Goal: Check status: Check status

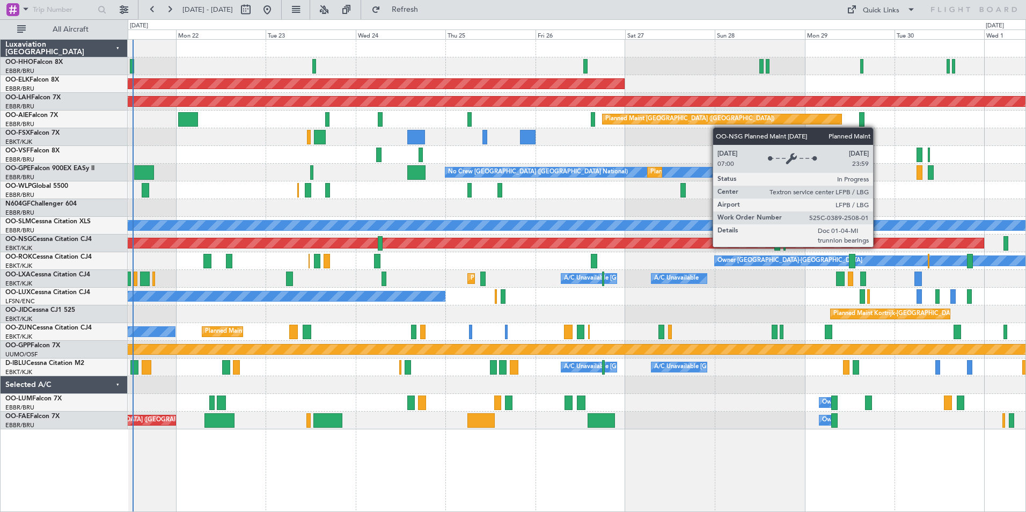
click at [427, 247] on div "Planned Maint [GEOGRAPHIC_DATA] ([GEOGRAPHIC_DATA])" at bounding box center [106, 243] width 1753 height 10
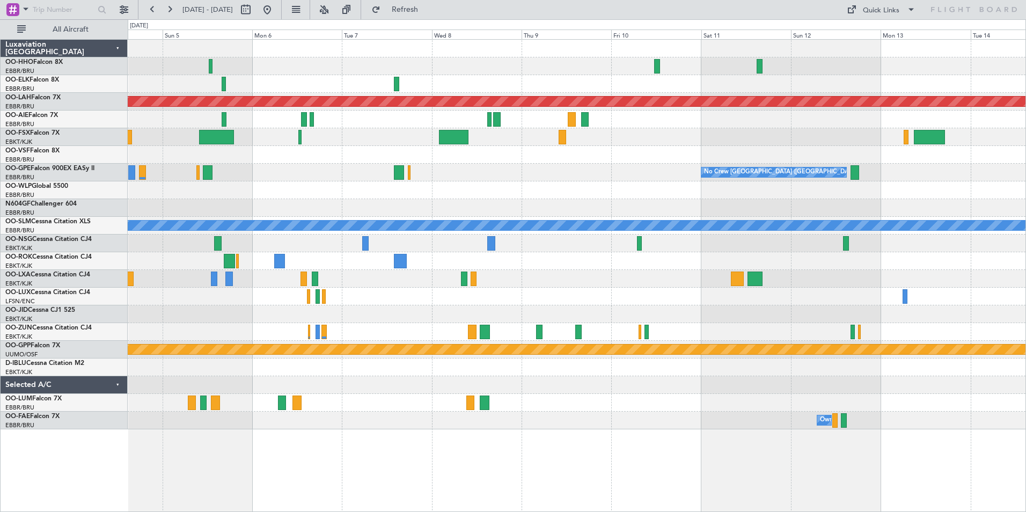
click at [323, 186] on div "Planned Maint [PERSON_NAME]-[GEOGRAPHIC_DATA][PERSON_NAME] ([GEOGRAPHIC_DATA][P…" at bounding box center [577, 235] width 898 height 390
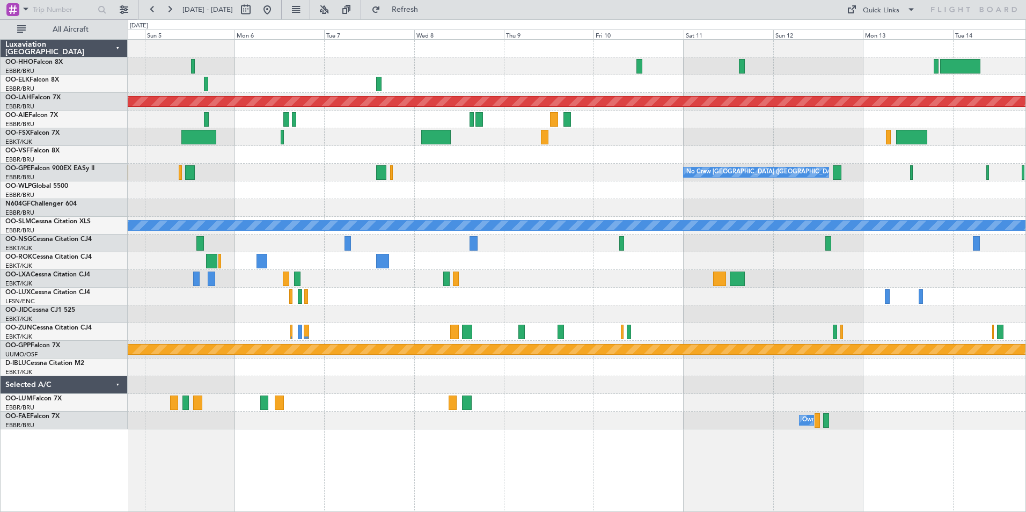
click at [1026, 268] on html "[DATE] - [DATE] Refresh Quick Links All Aircraft Planned [GEOGRAPHIC_DATA][PERS…" at bounding box center [513, 256] width 1026 height 512
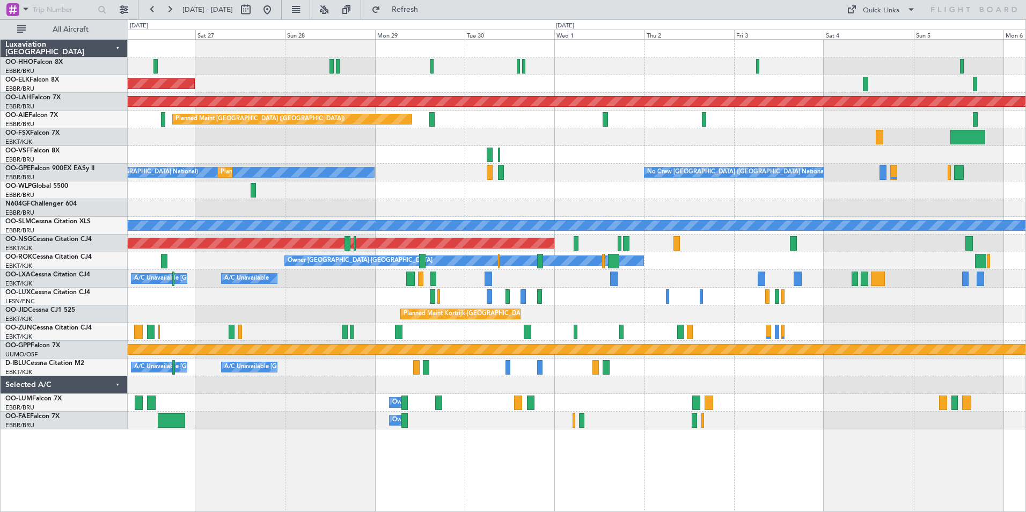
click at [705, 229] on div "Planned Maint Kortrijk-[GEOGRAPHIC_DATA] Planned [GEOGRAPHIC_DATA][PERSON_NAME]…" at bounding box center [577, 235] width 898 height 390
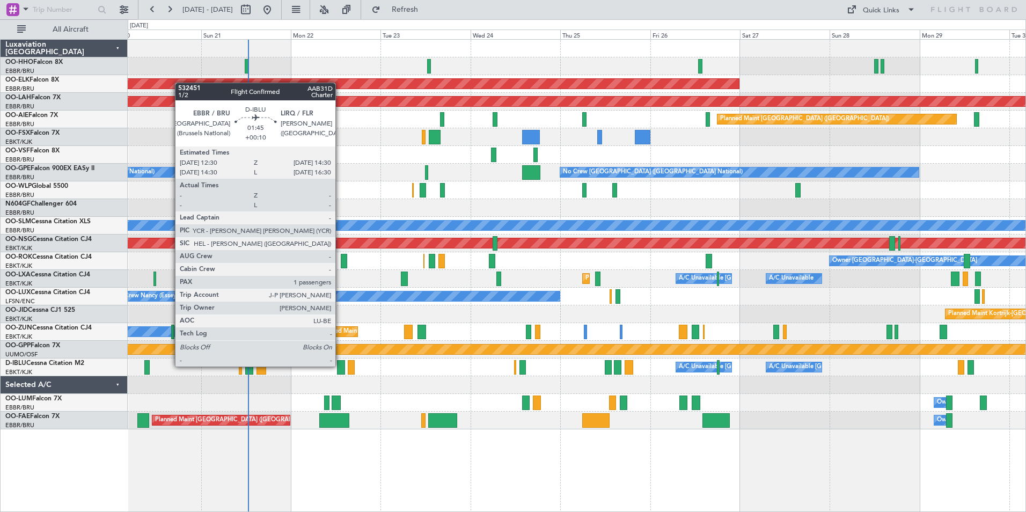
click at [340, 367] on div at bounding box center [341, 367] width 8 height 14
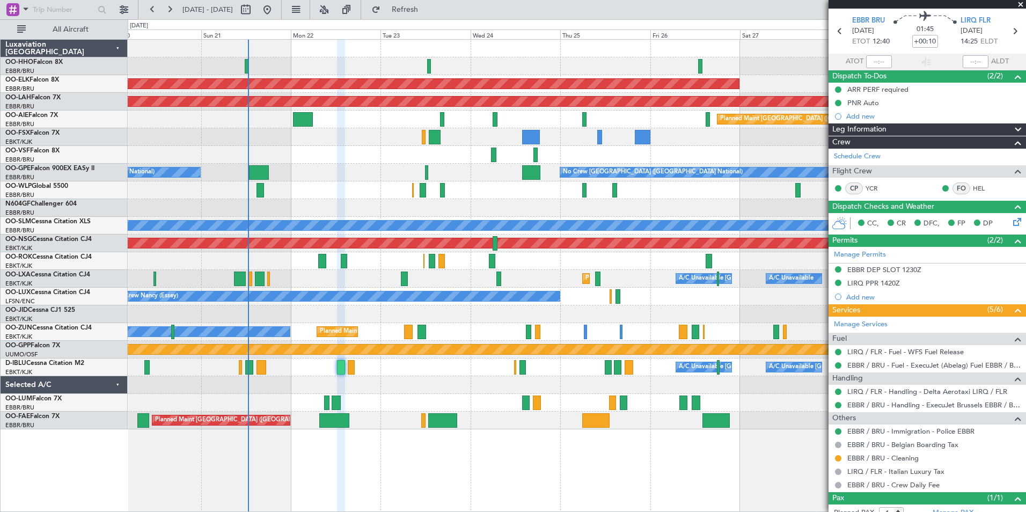
scroll to position [69, 0]
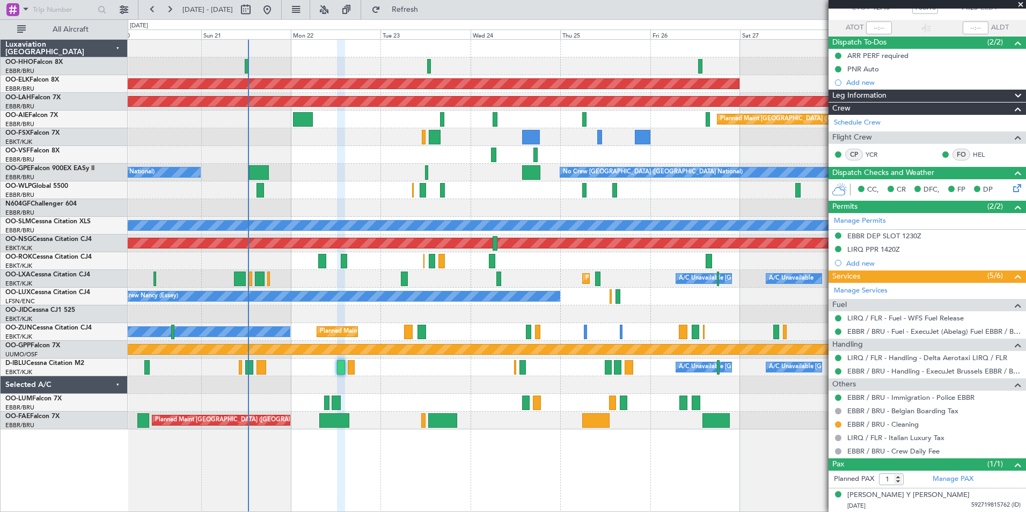
click at [1023, 4] on span at bounding box center [1020, 5] width 11 height 10
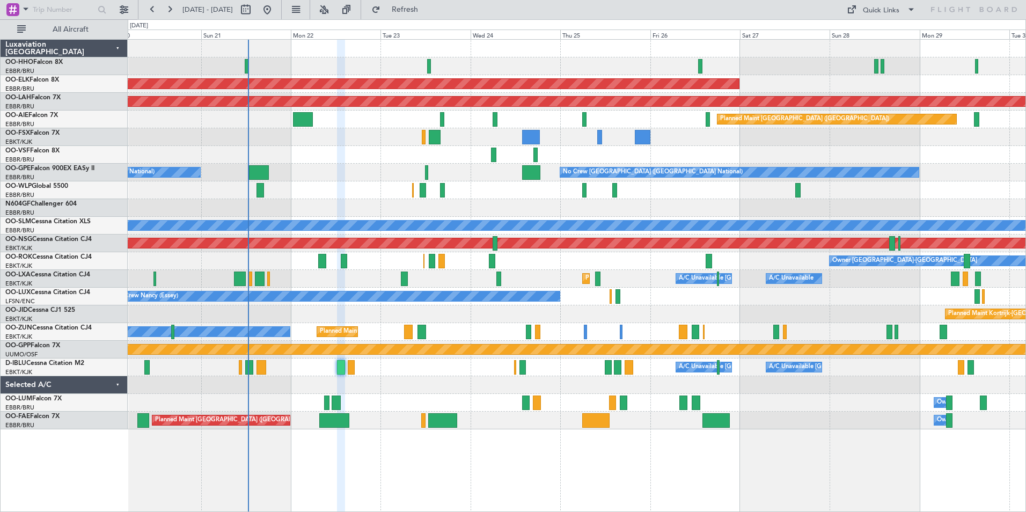
type input "0"
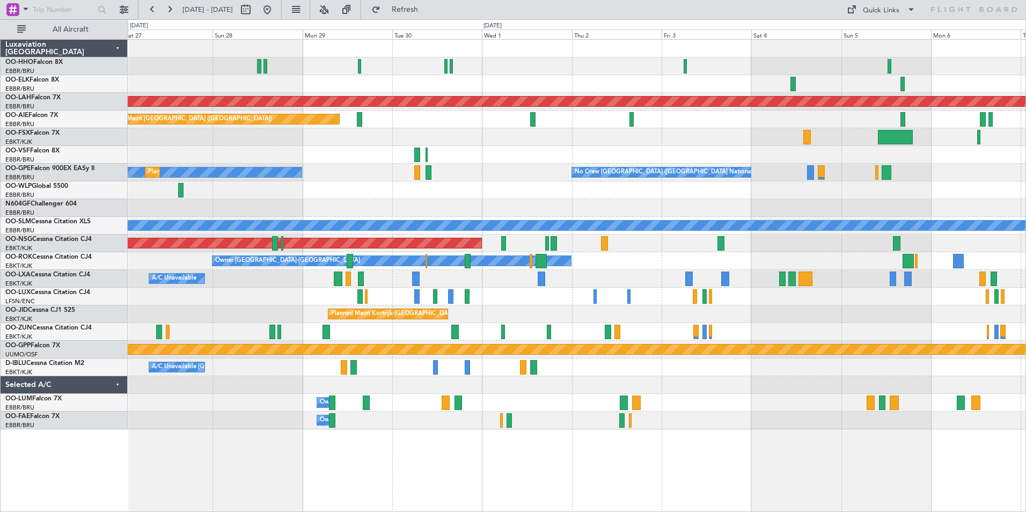
click at [341, 216] on div "Planned Maint Kortrijk-[GEOGRAPHIC_DATA] Planned [GEOGRAPHIC_DATA][PERSON_NAME]…" at bounding box center [577, 235] width 898 height 390
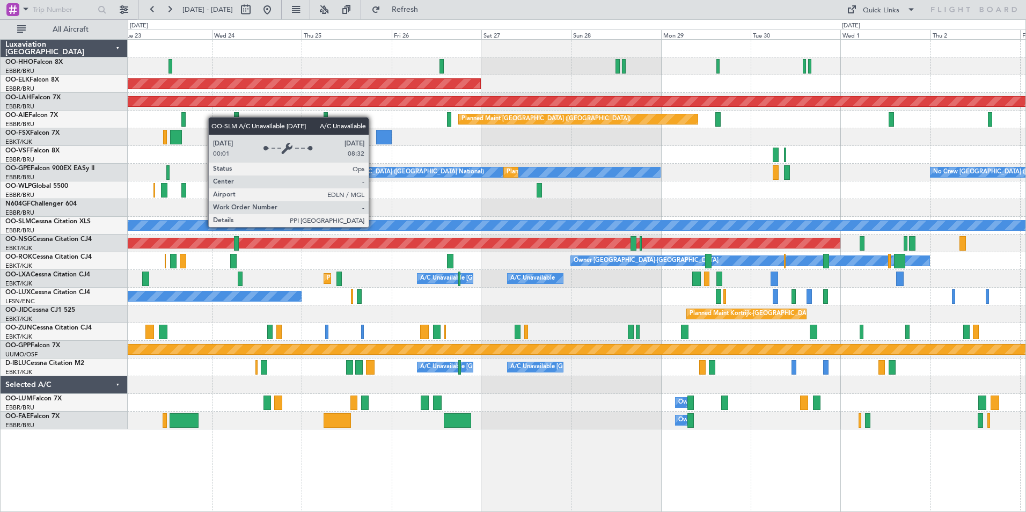
click at [1026, 170] on html "[DATE] - [DATE] Refresh Quick Links All Aircraft Planned Maint [GEOGRAPHIC_DATA…" at bounding box center [513, 256] width 1026 height 512
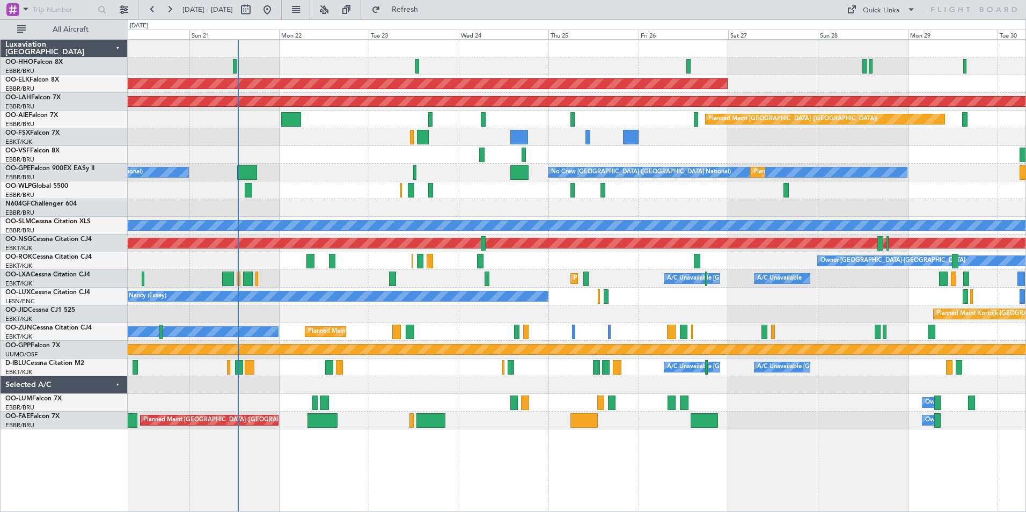
click at [936, 203] on div "Planned Maint Kortrijk-[GEOGRAPHIC_DATA] Planned [GEOGRAPHIC_DATA][PERSON_NAME]…" at bounding box center [577, 235] width 898 height 390
